Goal: Navigation & Orientation: Find specific page/section

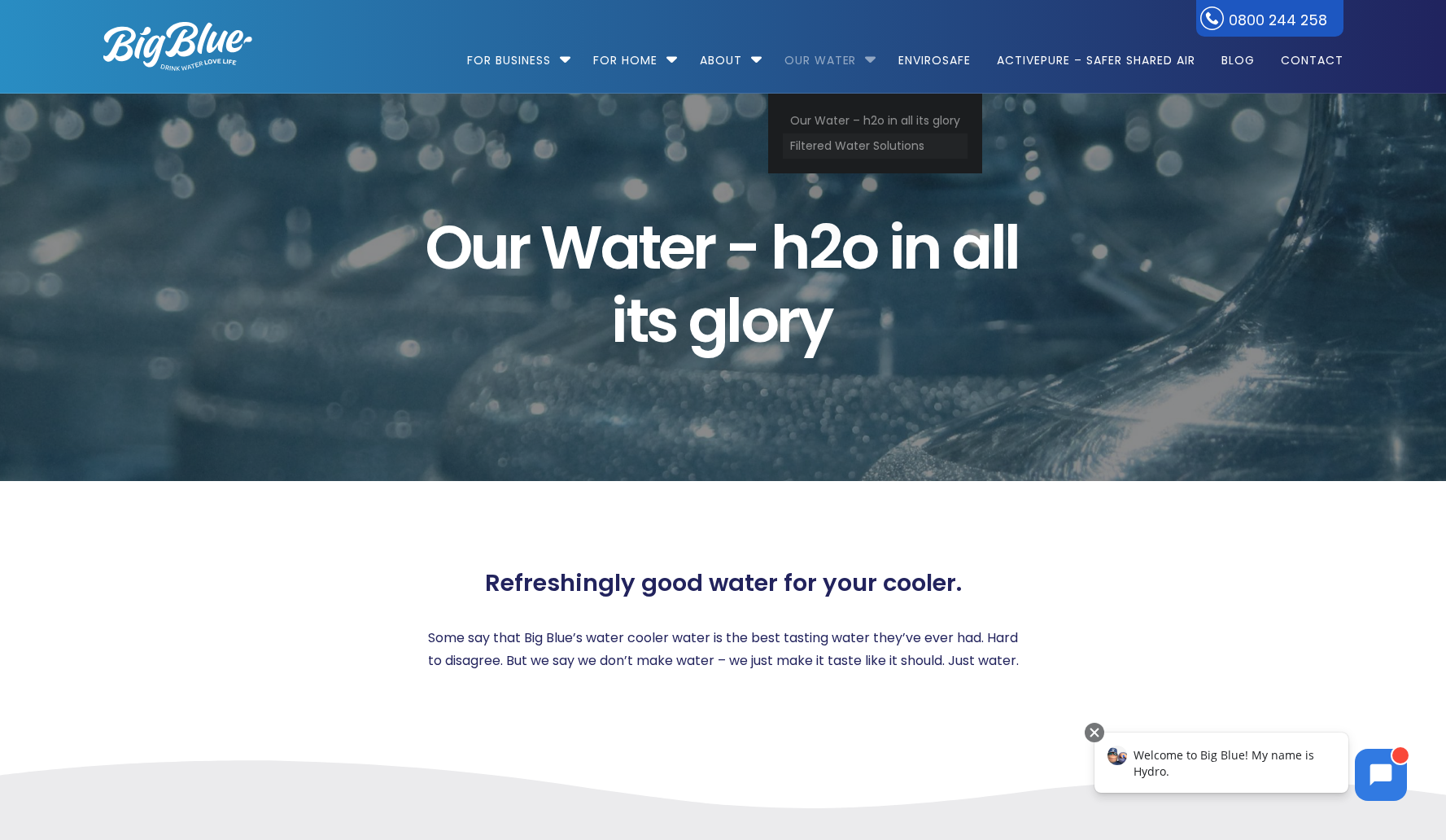
click at [867, 149] on link "Filtered Water Solutions" at bounding box center [875, 146] width 185 height 25
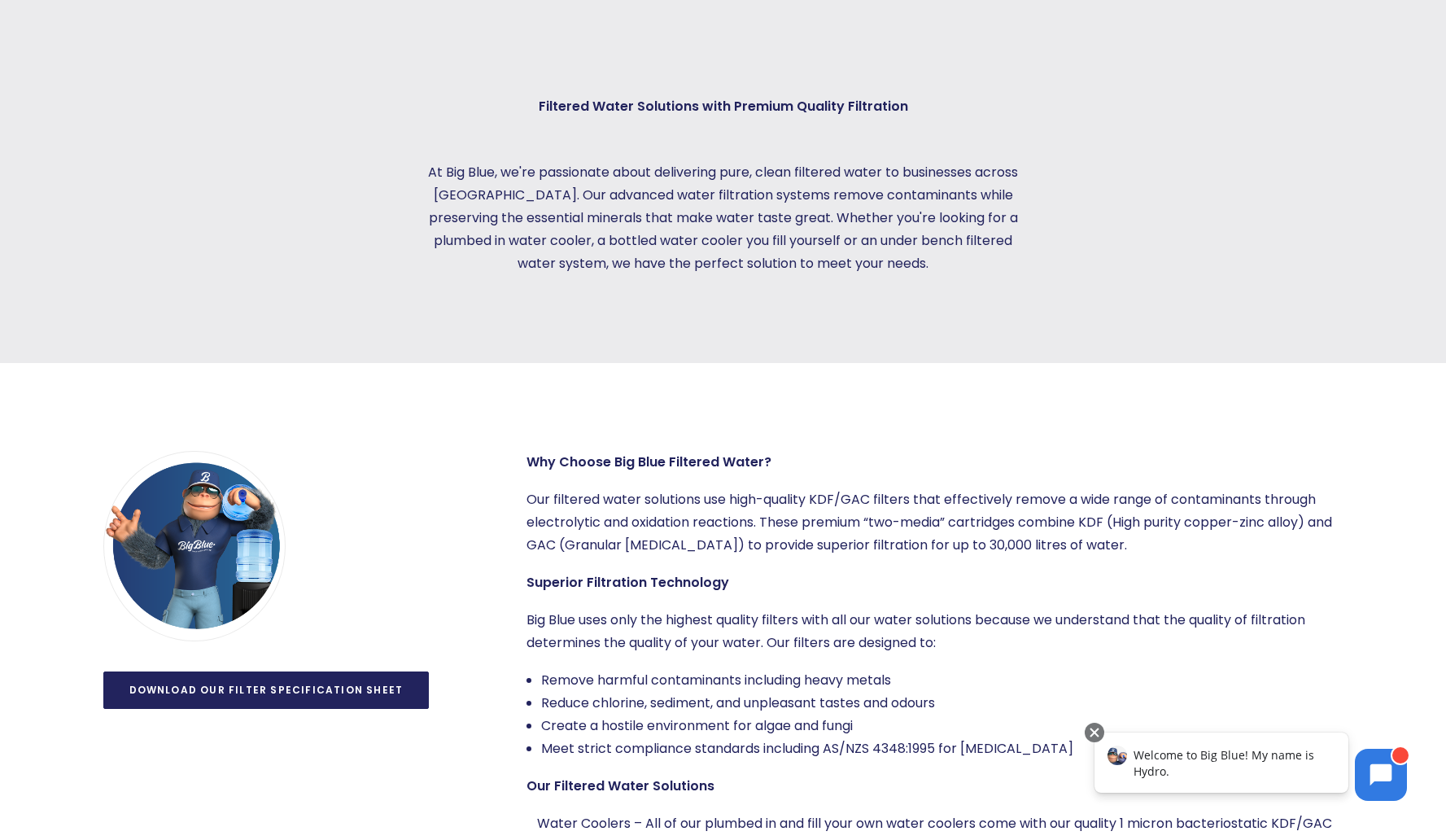
scroll to position [1166, 0]
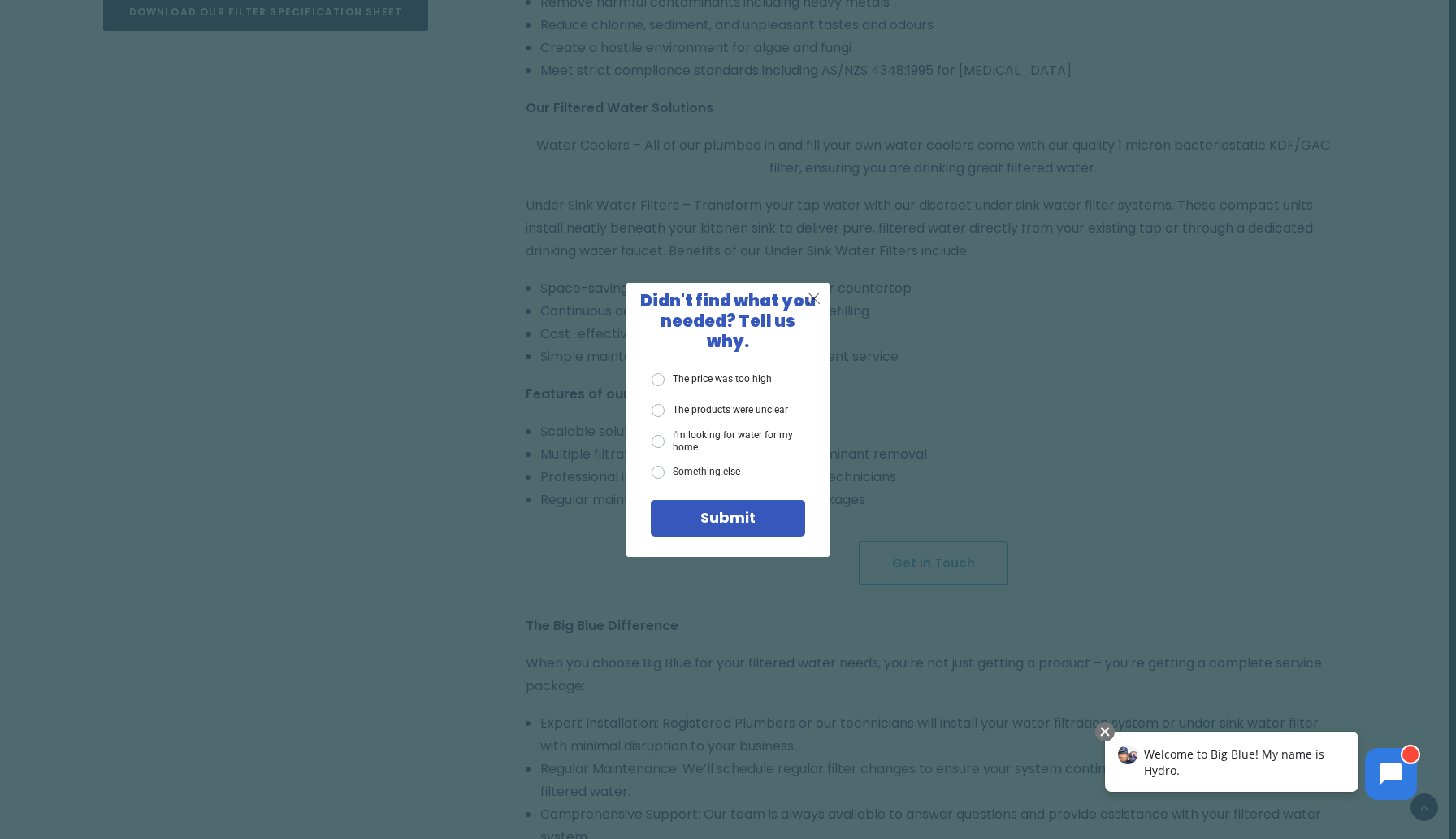
click at [817, 306] on span "X" at bounding box center [814, 298] width 15 height 20
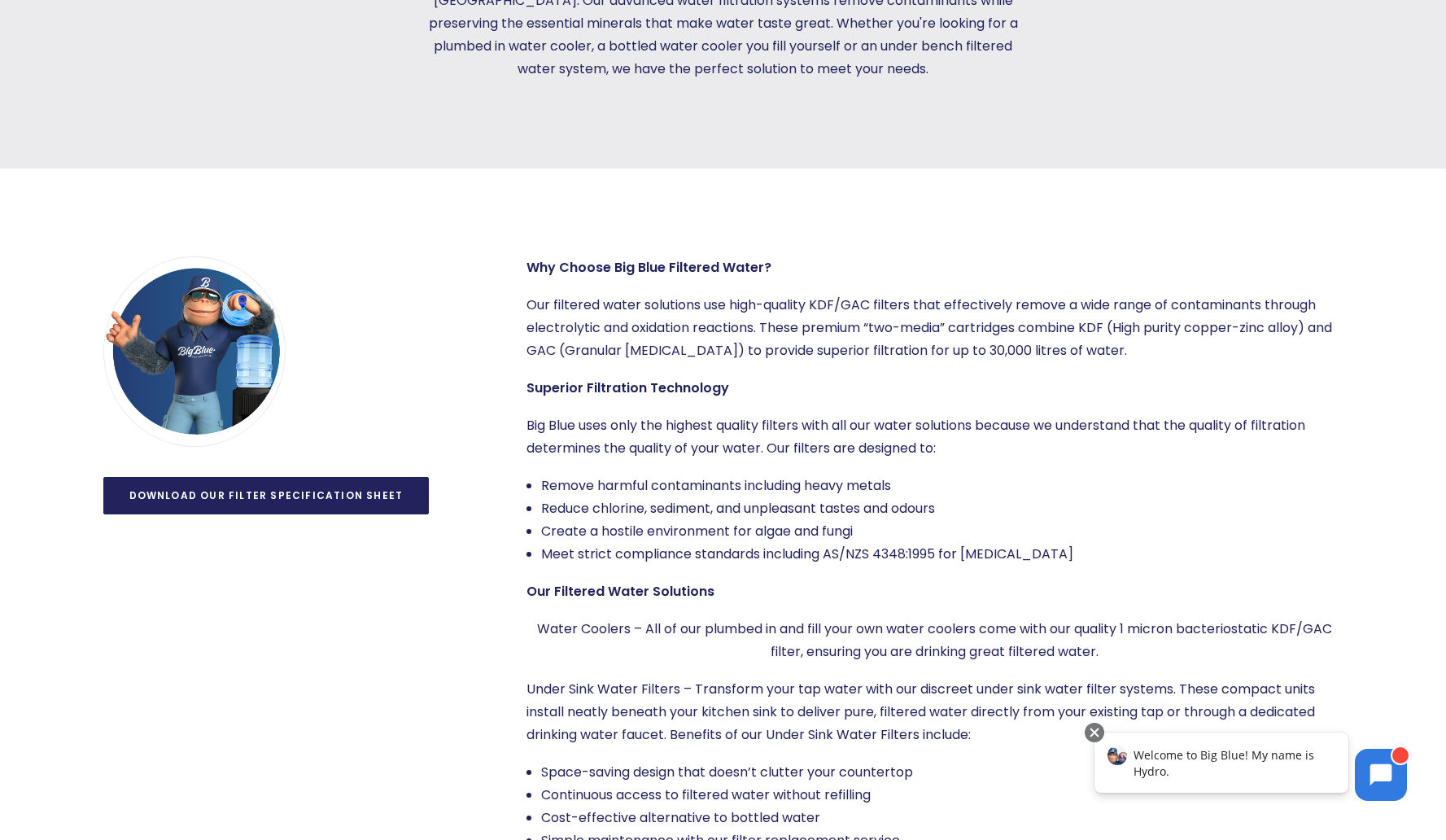
scroll to position [0, 0]
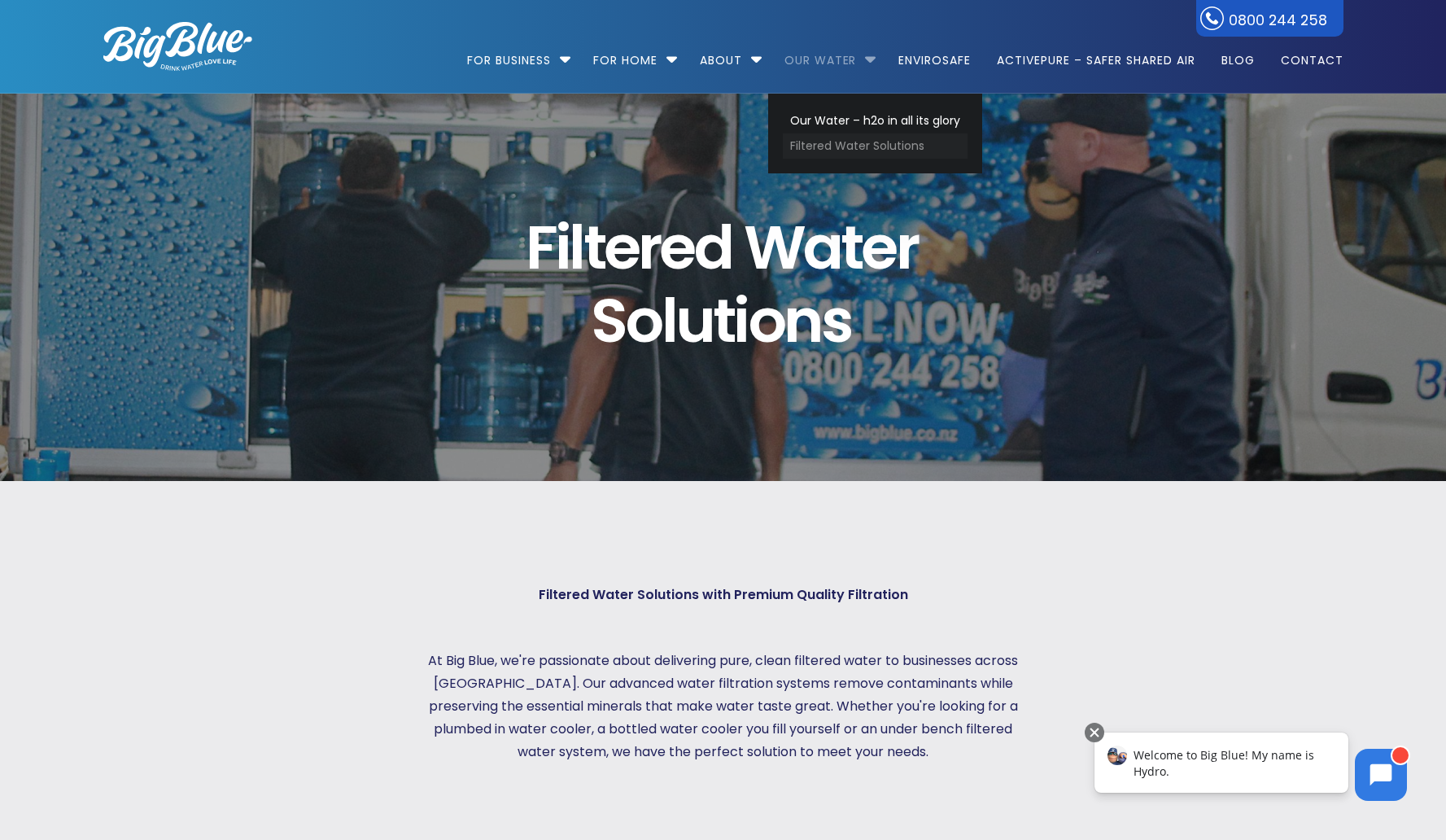
click at [864, 150] on link "Filtered Water Solutions" at bounding box center [875, 146] width 185 height 25
